Goal: Download file/media

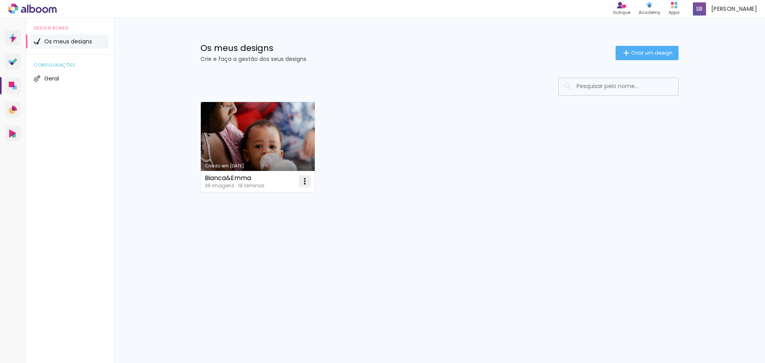
click at [302, 185] on iron-icon at bounding box center [305, 182] width 10 height 10
click at [263, 201] on span "Abrir" at bounding box center [258, 200] width 12 height 6
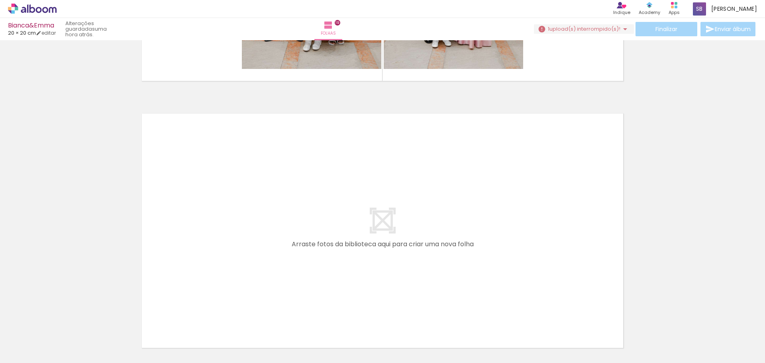
scroll to position [5099, 0]
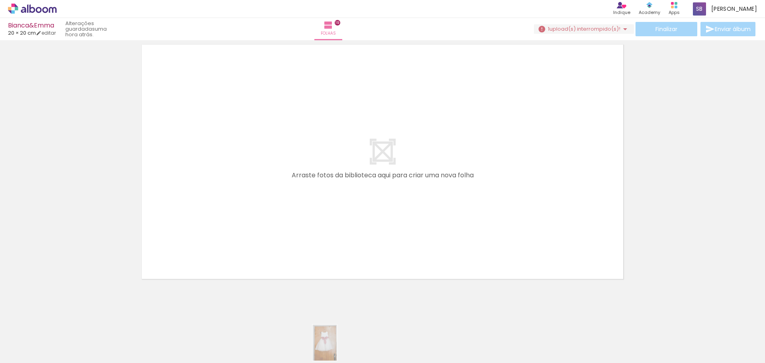
drag, startPoint x: 307, startPoint y: 356, endPoint x: 321, endPoint y: 346, distance: 18.3
click at [321, 346] on quentale-thumb at bounding box center [303, 336] width 45 height 46
click at [0, 359] on div "Biblioteca 36 fotos Todas as fotos Não utilizadas Adicionar Fotos" at bounding box center [0, 338] width 0 height 50
click at [24, 352] on span "Adicionar Fotos" at bounding box center [28, 352] width 24 height 9
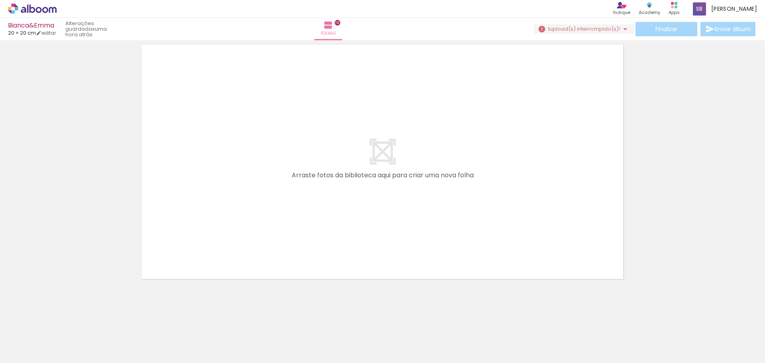
click at [0, 0] on input "file" at bounding box center [0, 0] width 0 height 0
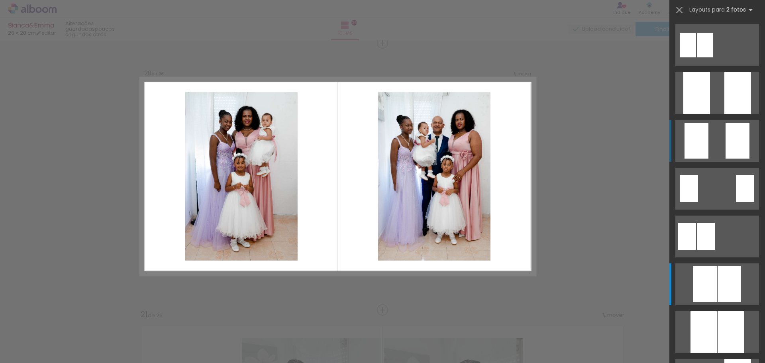
click at [726, 145] on div at bounding box center [738, 141] width 24 height 36
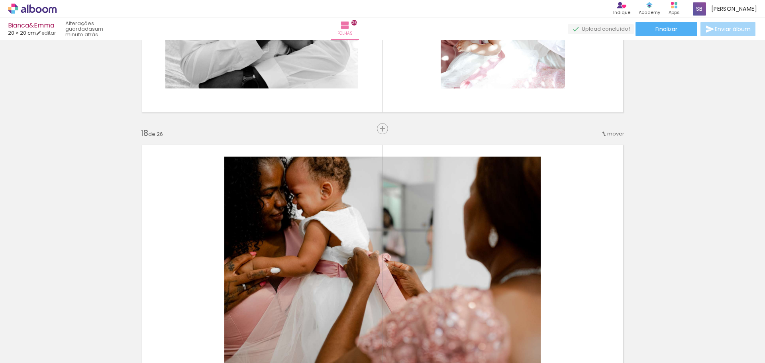
scroll to position [4566, 0]
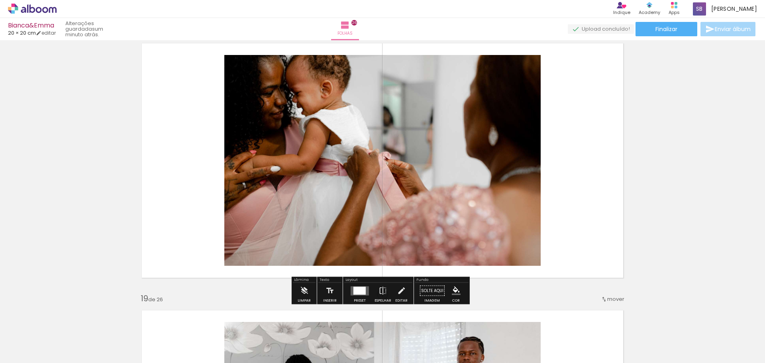
click at [362, 293] on div at bounding box center [360, 291] width 12 height 8
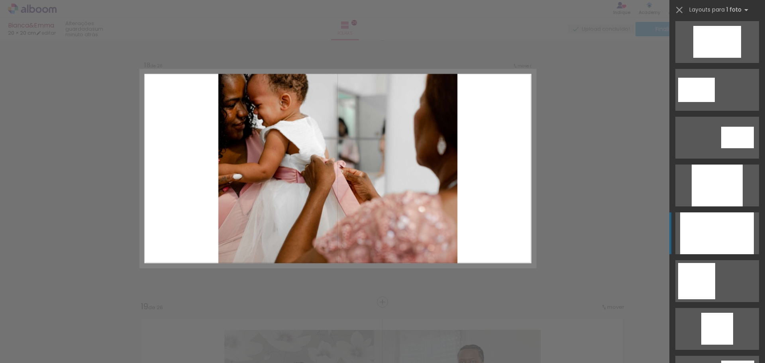
scroll to position [4551, 0]
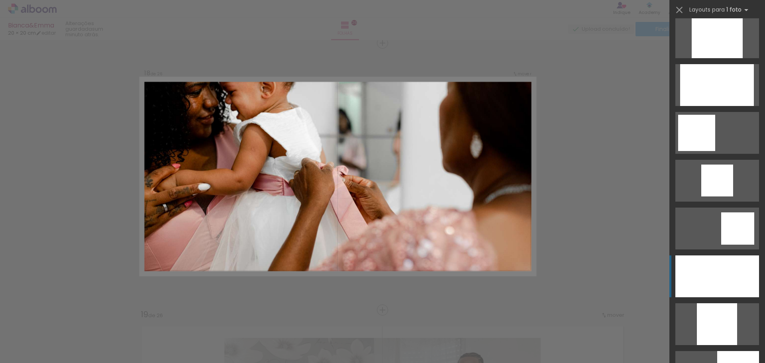
click at [727, 58] on div at bounding box center [717, 37] width 51 height 42
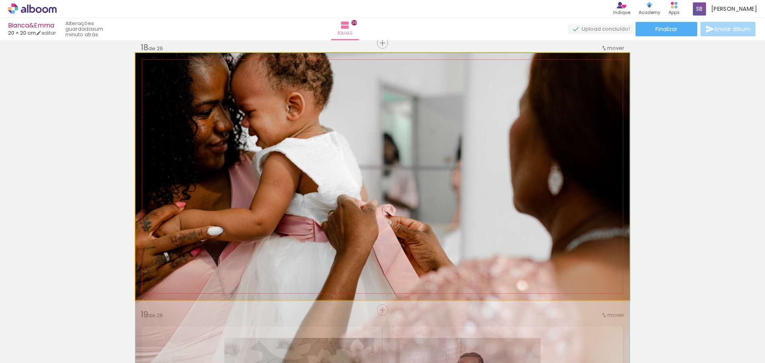
drag, startPoint x: 419, startPoint y: 147, endPoint x: 440, endPoint y: 202, distance: 58.6
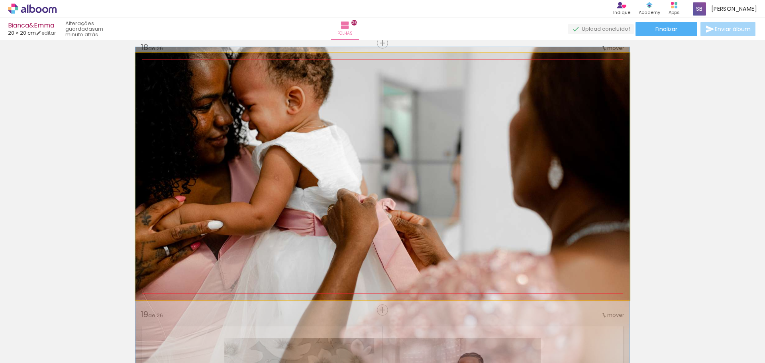
drag, startPoint x: 456, startPoint y: 195, endPoint x: 458, endPoint y: 179, distance: 15.2
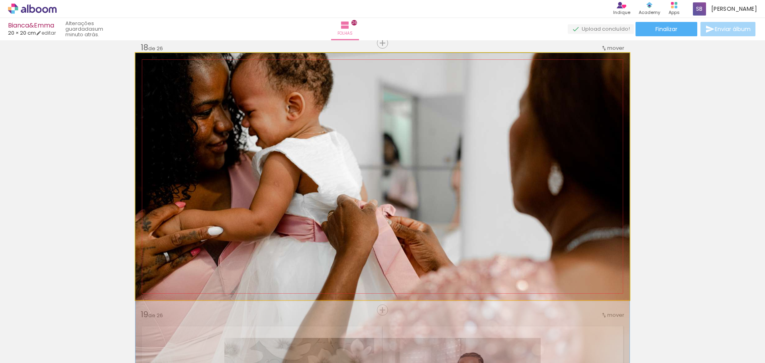
drag, startPoint x: 458, startPoint y: 178, endPoint x: 466, endPoint y: 201, distance: 23.8
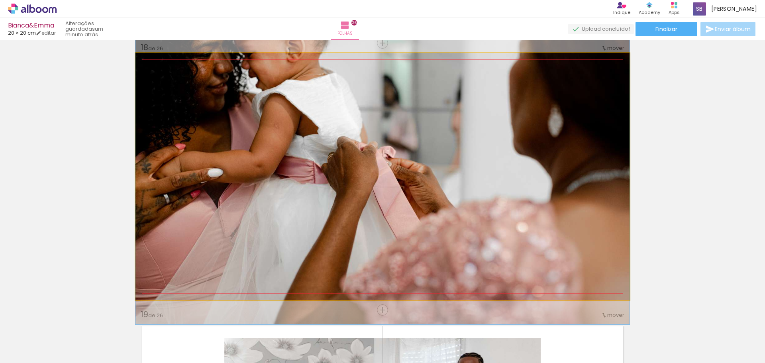
drag, startPoint x: 466, startPoint y: 201, endPoint x: 486, endPoint y: 99, distance: 103.7
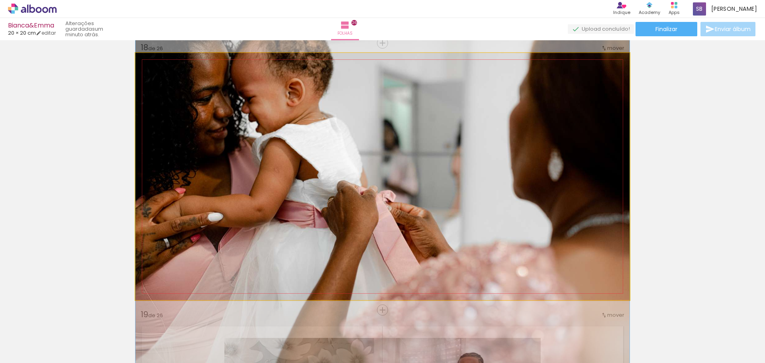
drag, startPoint x: 489, startPoint y: 120, endPoint x: 496, endPoint y: 189, distance: 69.4
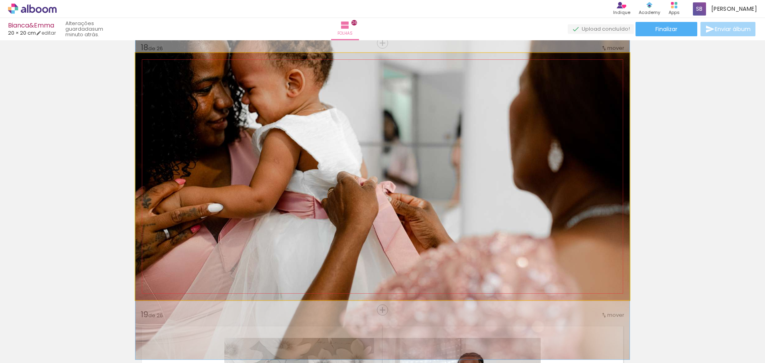
drag, startPoint x: 496, startPoint y: 187, endPoint x: 499, endPoint y: 173, distance: 13.9
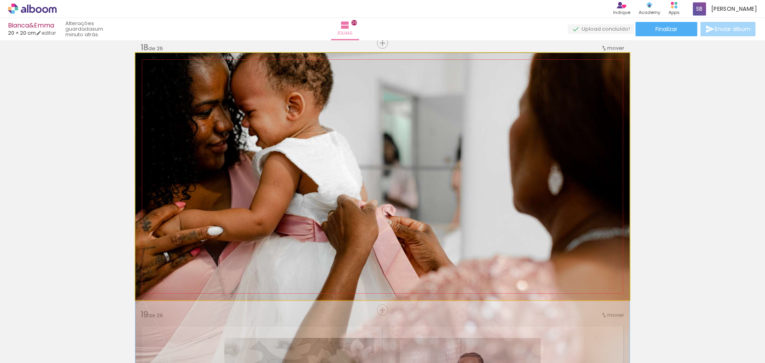
drag, startPoint x: 509, startPoint y: 194, endPoint x: 511, endPoint y: 230, distance: 36.3
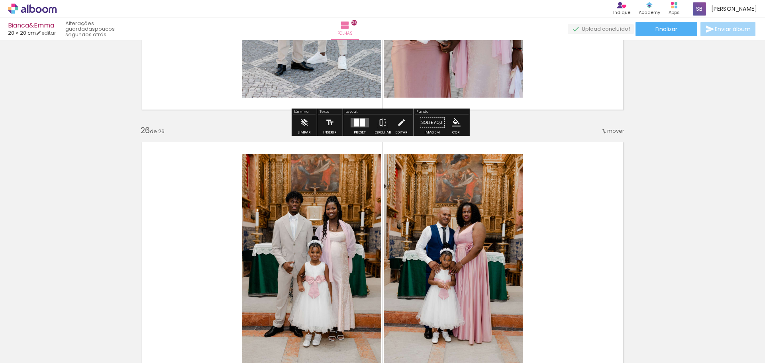
scroll to position [6690, 0]
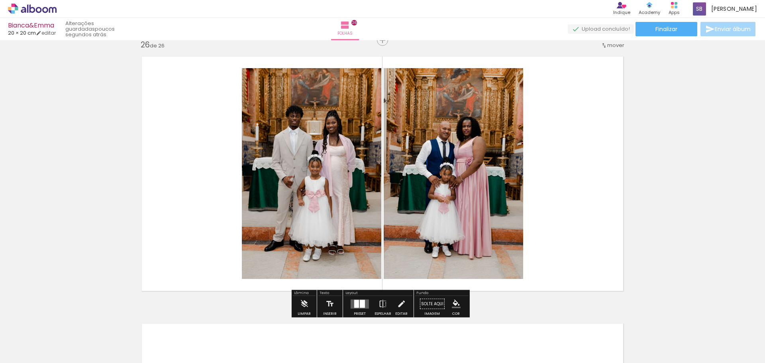
click at [357, 307] on div at bounding box center [356, 304] width 5 height 8
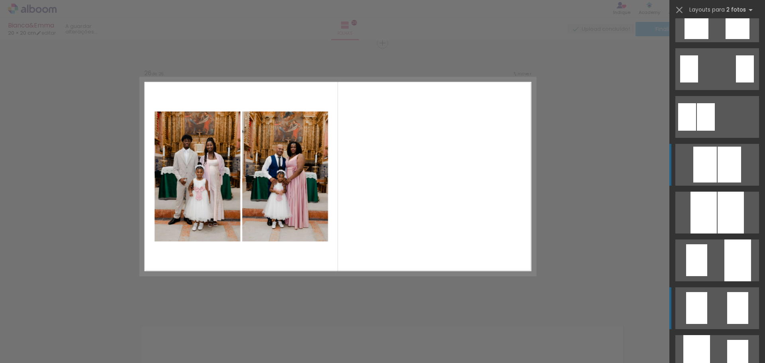
scroll to position [0, 0]
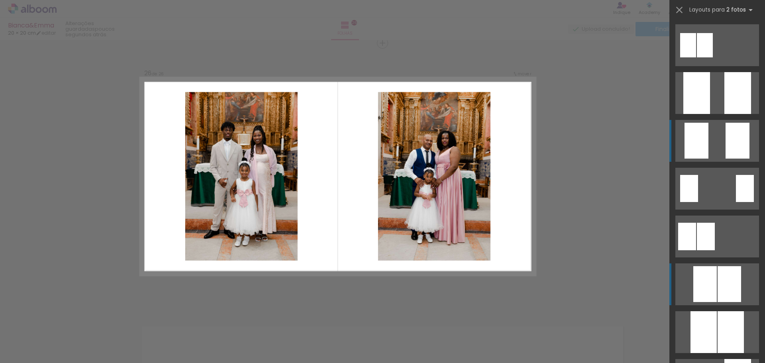
click at [713, 139] on quentale-layouter at bounding box center [718, 141] width 84 height 42
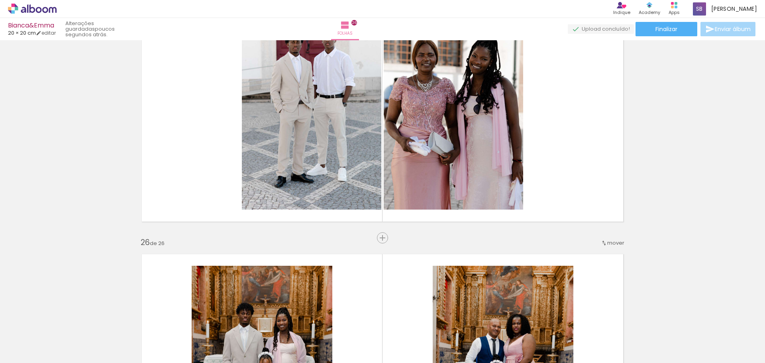
scroll to position [6528, 0]
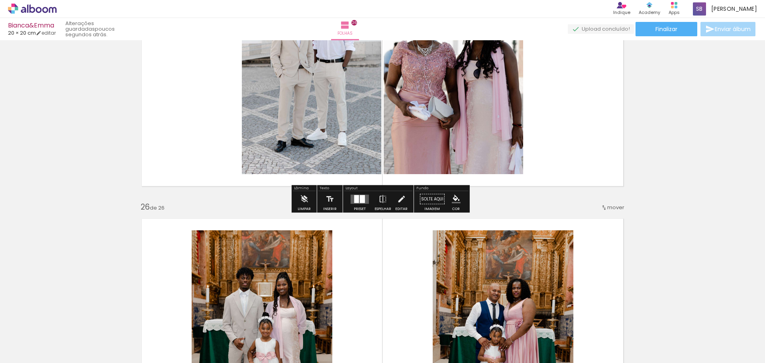
click at [357, 195] on div at bounding box center [356, 199] width 5 height 8
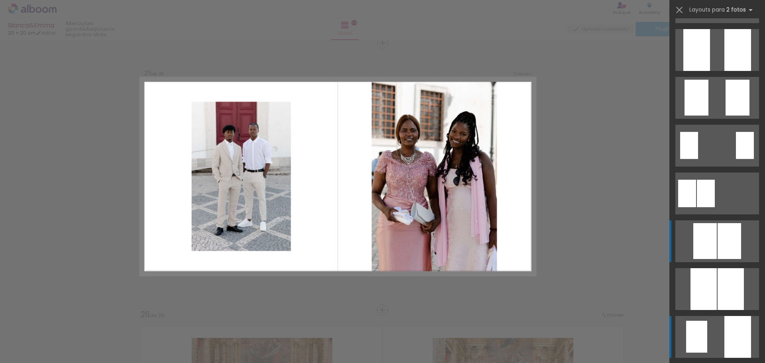
scroll to position [40, 0]
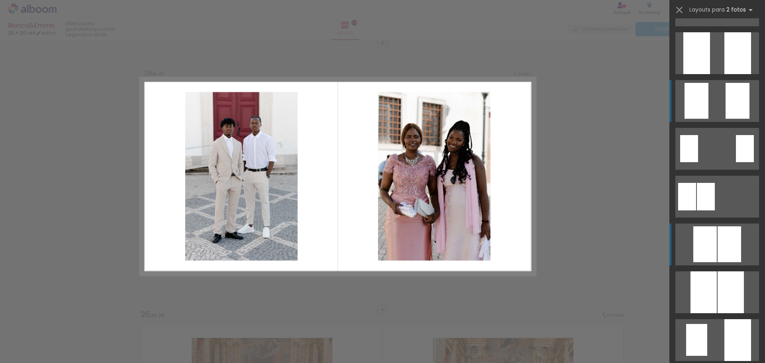
click at [718, 112] on quentale-layouter at bounding box center [718, 101] width 84 height 42
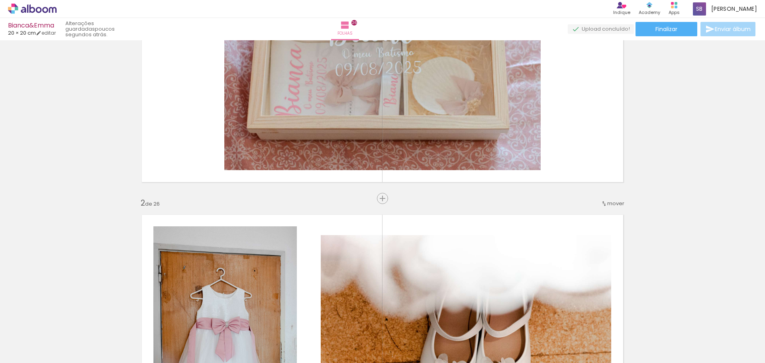
scroll to position [0, 0]
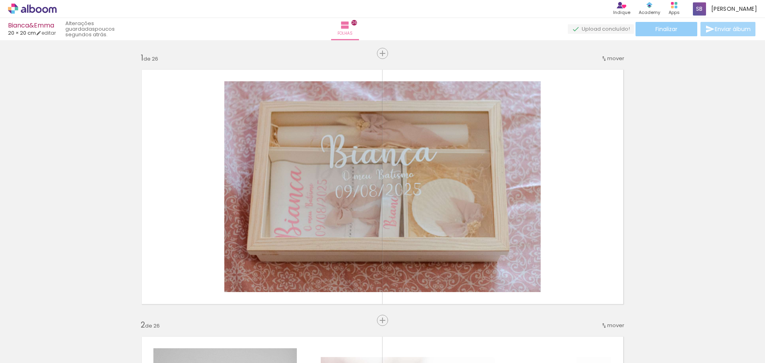
click at [666, 34] on paper-button "Finalizar" at bounding box center [667, 29] width 62 height 14
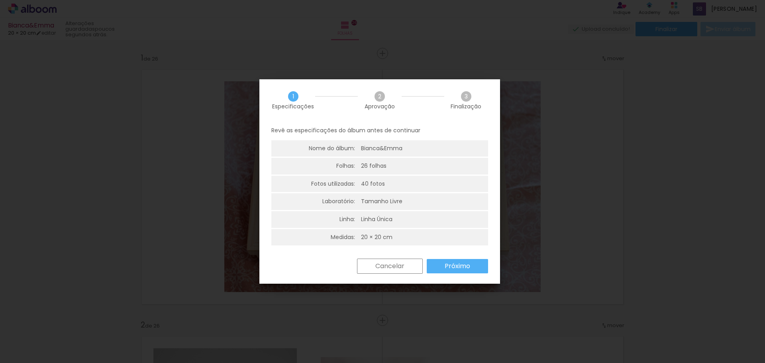
click at [0, 0] on slot "Próximo" at bounding box center [0, 0] width 0 height 0
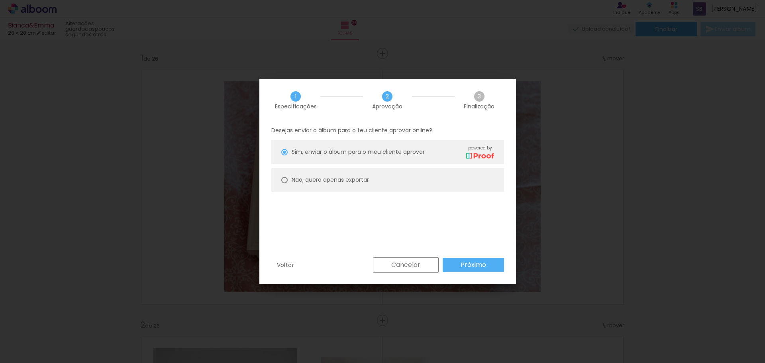
click at [283, 184] on paper-radio-button "Não, quero apenas exportar" at bounding box center [387, 180] width 233 height 24
type paper-radio-button "on"
click at [0, 0] on slot "Próximo" at bounding box center [0, 0] width 0 height 0
type input "Alta, 300 DPI"
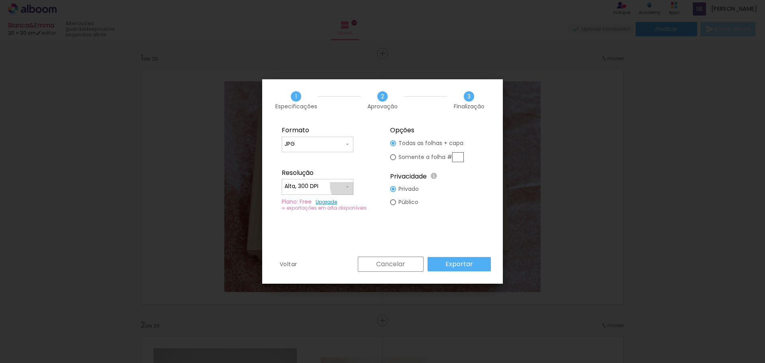
click at [353, 185] on paper-input-container "Alta, 300 DPI" at bounding box center [318, 187] width 72 height 16
click at [353, 185] on paper-item "Alta, 300 DPI" at bounding box center [318, 185] width 72 height 16
click at [351, 145] on paper-input-container "JPG" at bounding box center [318, 145] width 72 height 16
click at [351, 145] on paper-item "JPG" at bounding box center [318, 143] width 72 height 16
click at [348, 187] on iron-icon at bounding box center [347, 187] width 6 height 6
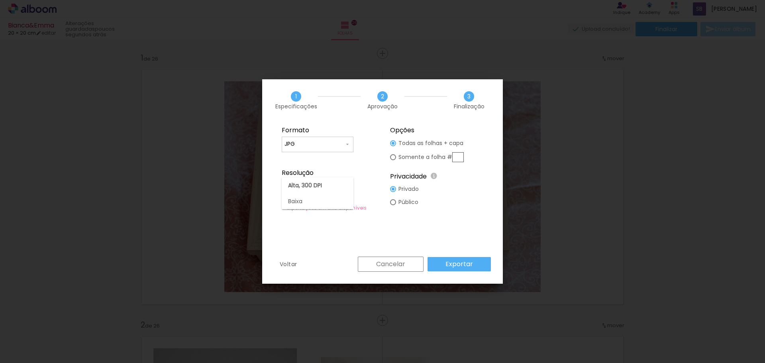
click at [367, 174] on div "Resolução" at bounding box center [328, 173] width 93 height 8
click at [350, 147] on span at bounding box center [347, 144] width 6 height 8
click at [374, 145] on fieldset "Formato JPG PDF Resolução Alta, 300 DPI Baixa Plano: Free Upgrade ∞ exportações…" at bounding box center [328, 168] width 107 height 95
click at [0, 0] on slot "Exportar" at bounding box center [0, 0] width 0 height 0
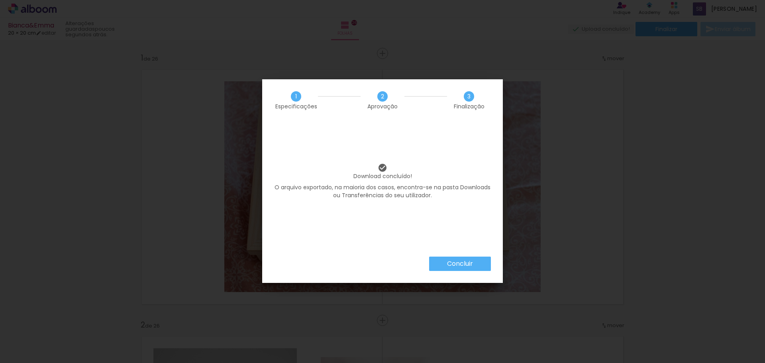
scroll to position [0, 1088]
click at [0, 0] on slot "Concluir" at bounding box center [0, 0] width 0 height 0
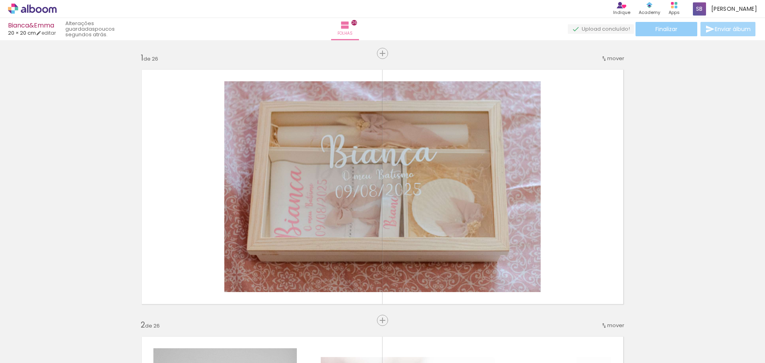
click at [672, 32] on span "Finalizar" at bounding box center [667, 29] width 22 height 6
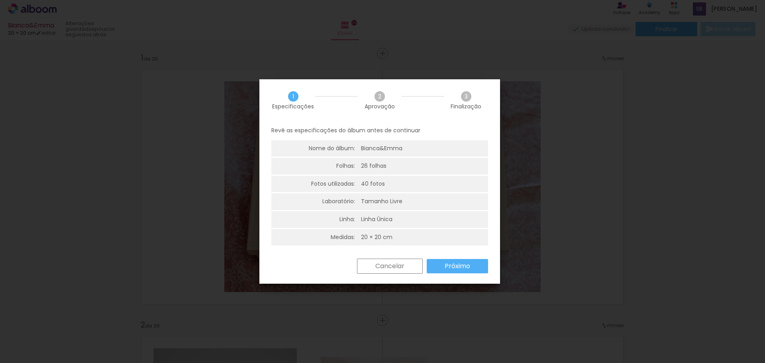
click at [607, 106] on iron-overlay-backdrop at bounding box center [382, 181] width 765 height 363
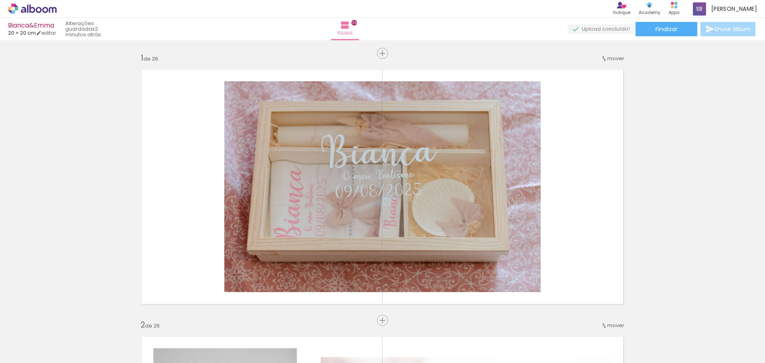
scroll to position [0, 1088]
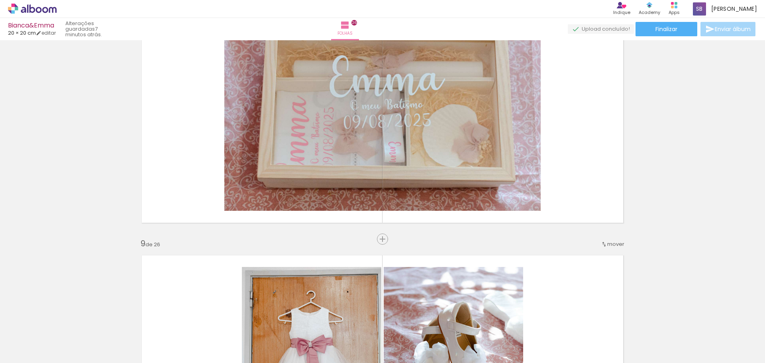
scroll to position [1913, 0]
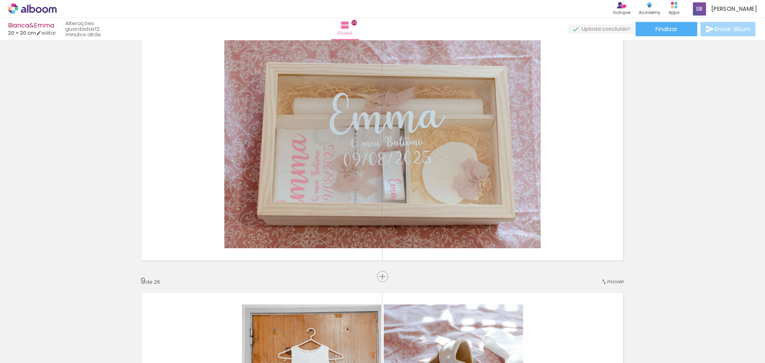
scroll to position [0, 1088]
